Goal: Information Seeking & Learning: Learn about a topic

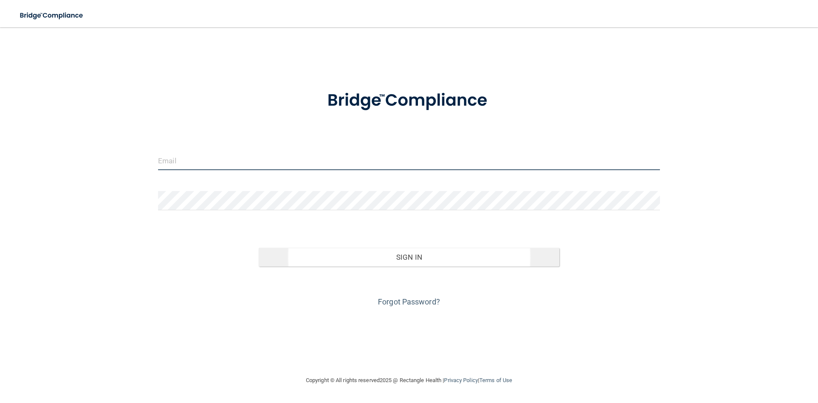
type input "[EMAIL_ADDRESS][DOMAIN_NAME]"
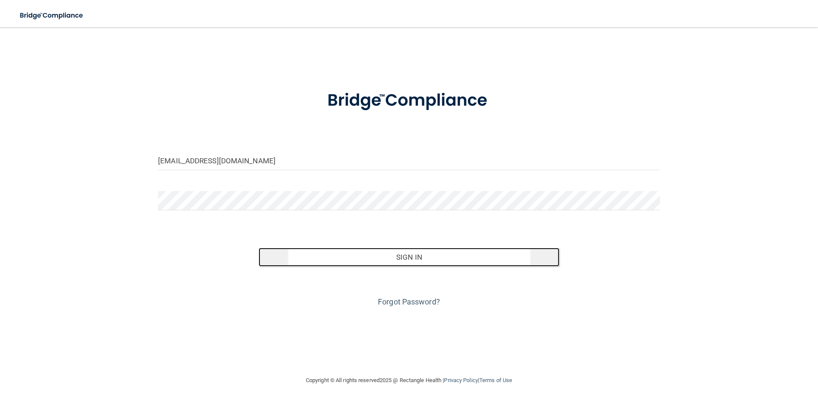
click at [348, 257] on button "Sign In" at bounding box center [409, 257] width 301 height 19
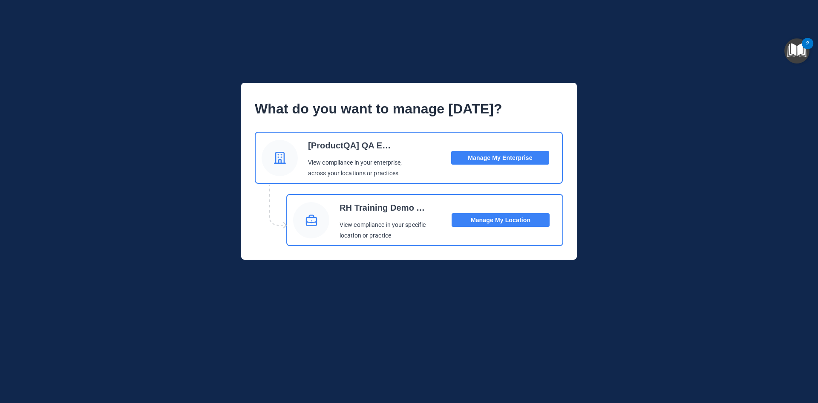
click at [498, 222] on button "Manage My Location" at bounding box center [501, 220] width 98 height 14
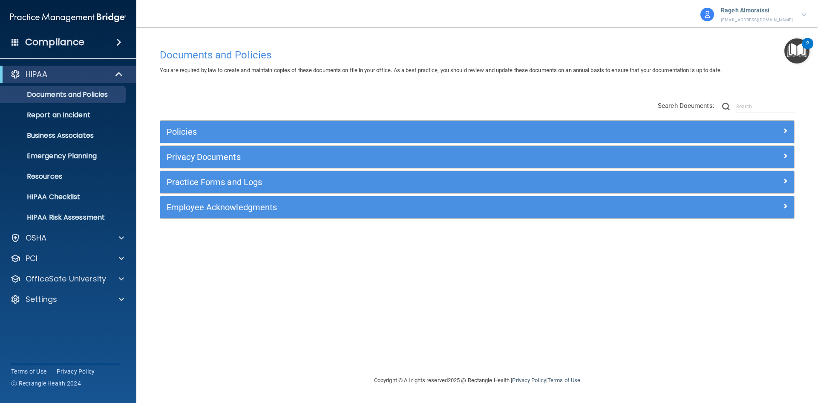
click at [92, 44] on div "Compliance" at bounding box center [68, 42] width 136 height 19
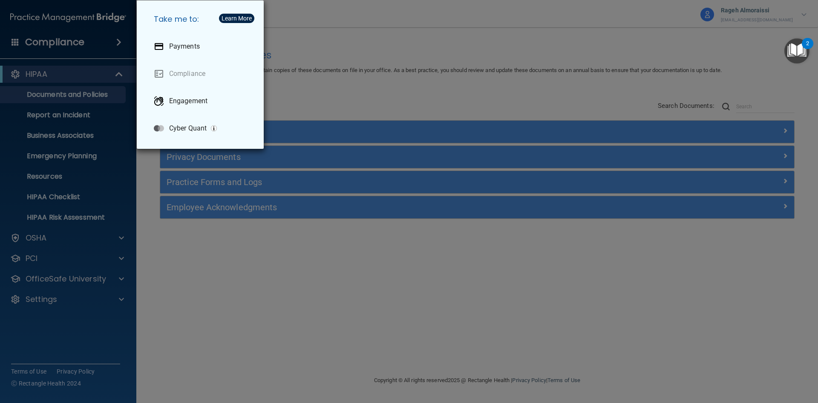
click at [460, 37] on div "Take me to: Payments Compliance Engagement Cyber Quant" at bounding box center [409, 201] width 818 height 403
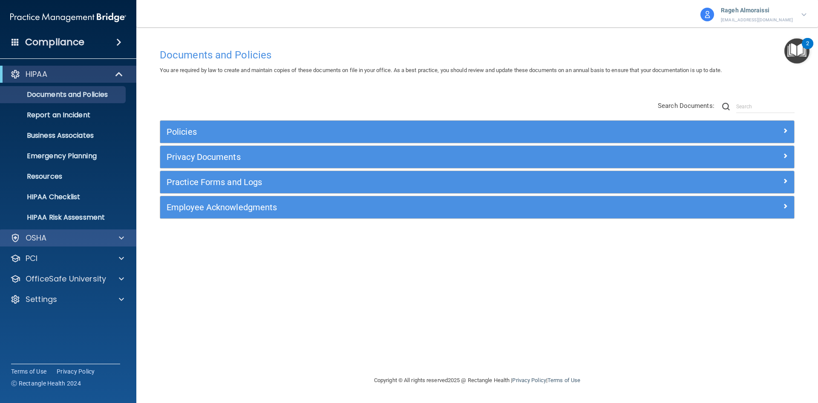
click at [113, 230] on div "OSHA" at bounding box center [68, 237] width 137 height 17
click at [121, 240] on span at bounding box center [121, 238] width 5 height 10
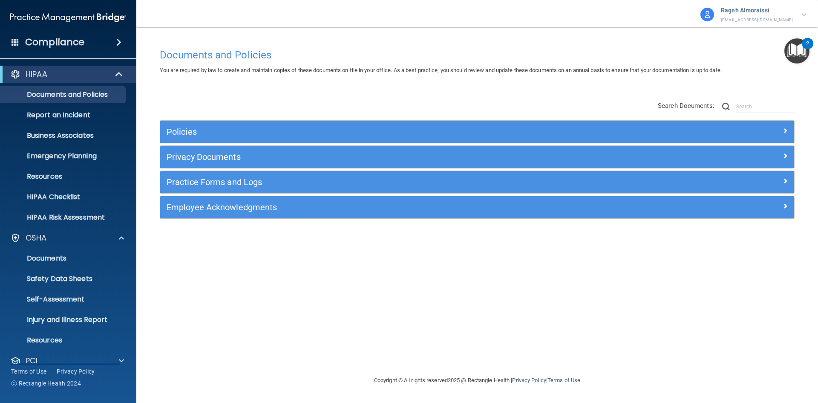
click at [92, 40] on div "Compliance" at bounding box center [68, 42] width 136 height 19
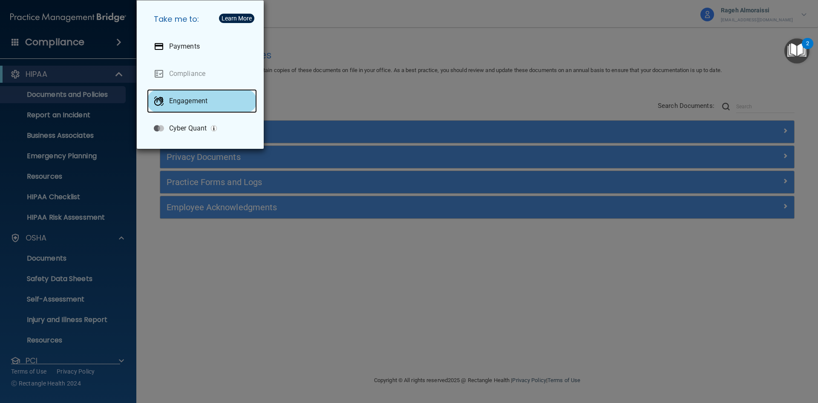
click at [182, 100] on p "Engagement" at bounding box center [188, 101] width 38 height 9
